Goal: Task Accomplishment & Management: Use online tool/utility

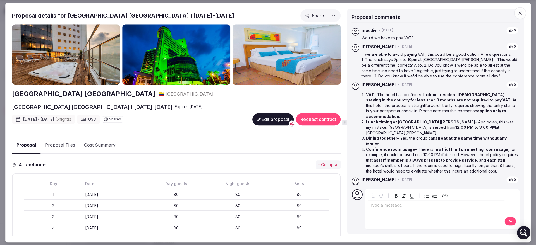
scroll to position [70, 0]
click at [518, 9] on span "button" at bounding box center [520, 13] width 12 height 12
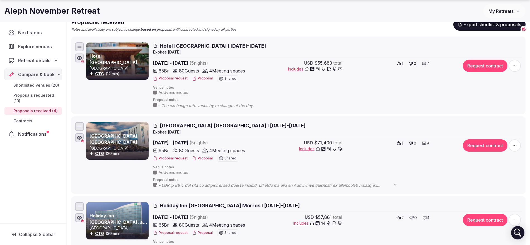
click at [203, 77] on button "Proposal" at bounding box center [202, 78] width 21 height 5
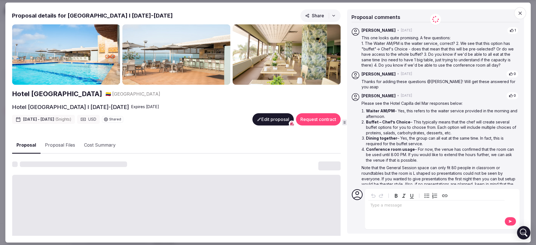
click at [74, 146] on button "Proposal Files" at bounding box center [59, 146] width 39 height 16
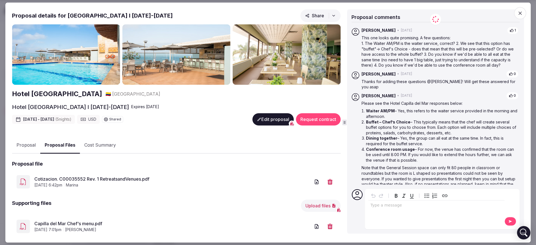
click at [315, 204] on button "Upload files" at bounding box center [321, 206] width 40 height 12
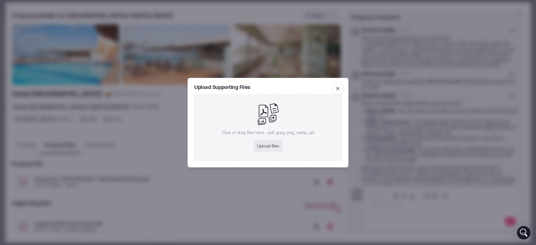
click at [260, 144] on div "Upload files" at bounding box center [268, 146] width 29 height 12
click at [264, 143] on div "Upload files" at bounding box center [268, 146] width 29 height 12
type input "**********"
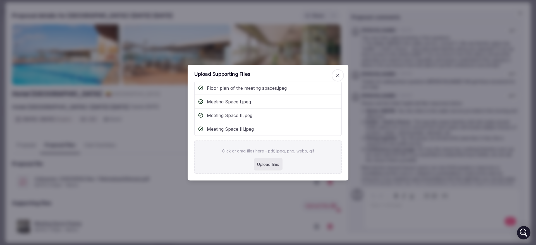
click at [224, 37] on div at bounding box center [268, 122] width 536 height 245
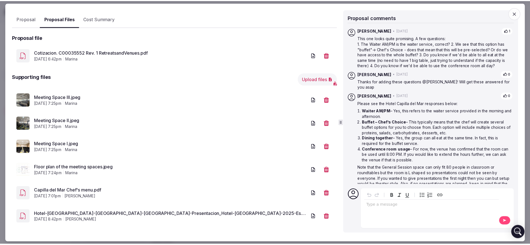
scroll to position [129, 0]
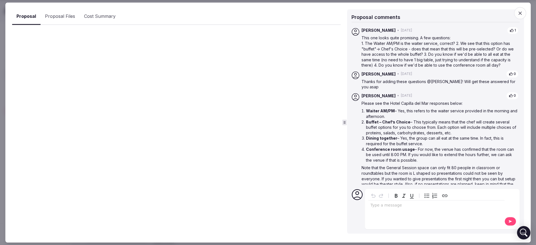
click at [25, 16] on button "Proposal" at bounding box center [26, 16] width 28 height 16
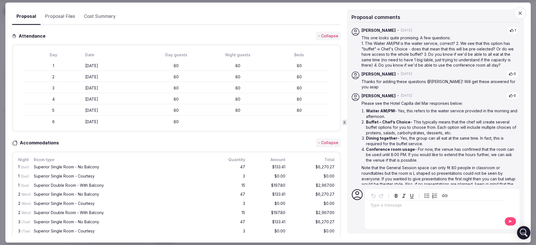
click at [65, 20] on button "Proposal Files" at bounding box center [59, 17] width 39 height 16
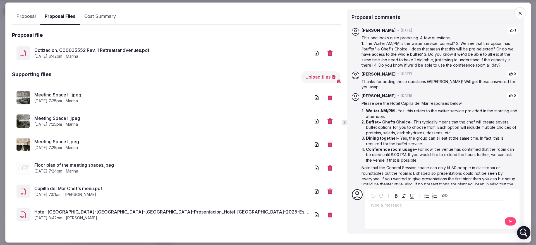
click at [522, 15] on icon "button" at bounding box center [520, 13] width 6 height 6
